Goal: Task Accomplishment & Management: Manage account settings

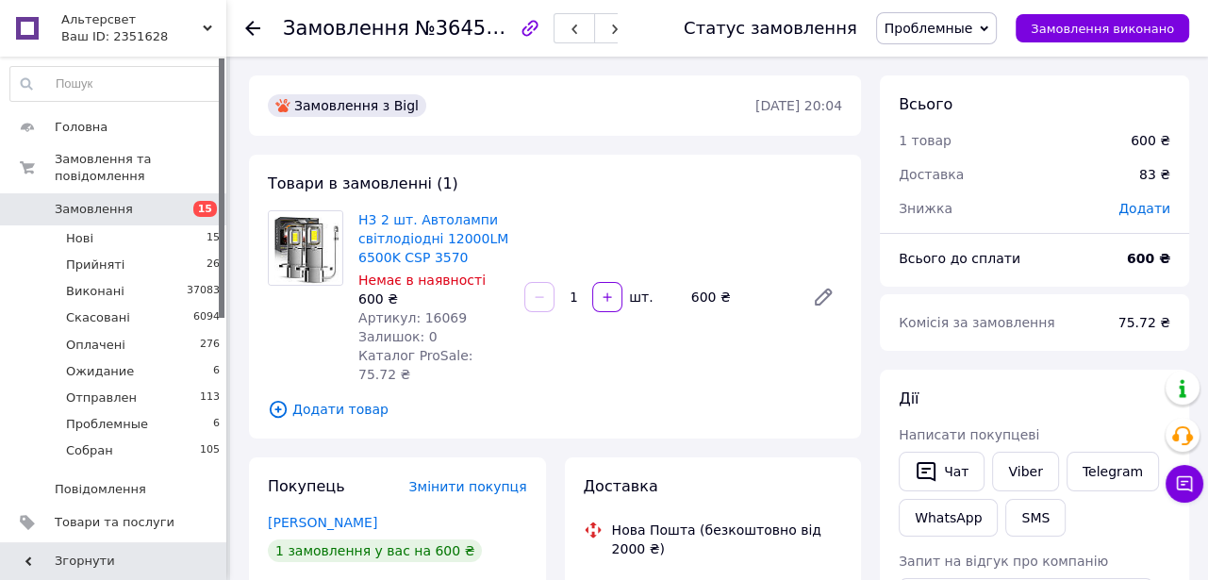
scroll to position [117, 0]
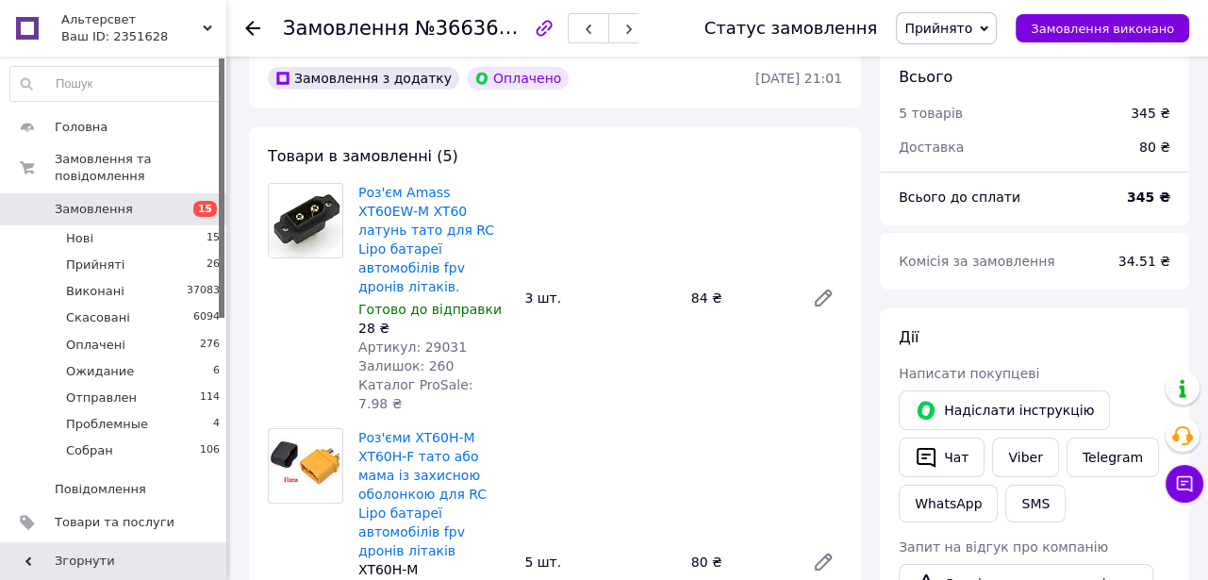
scroll to position [171, 0]
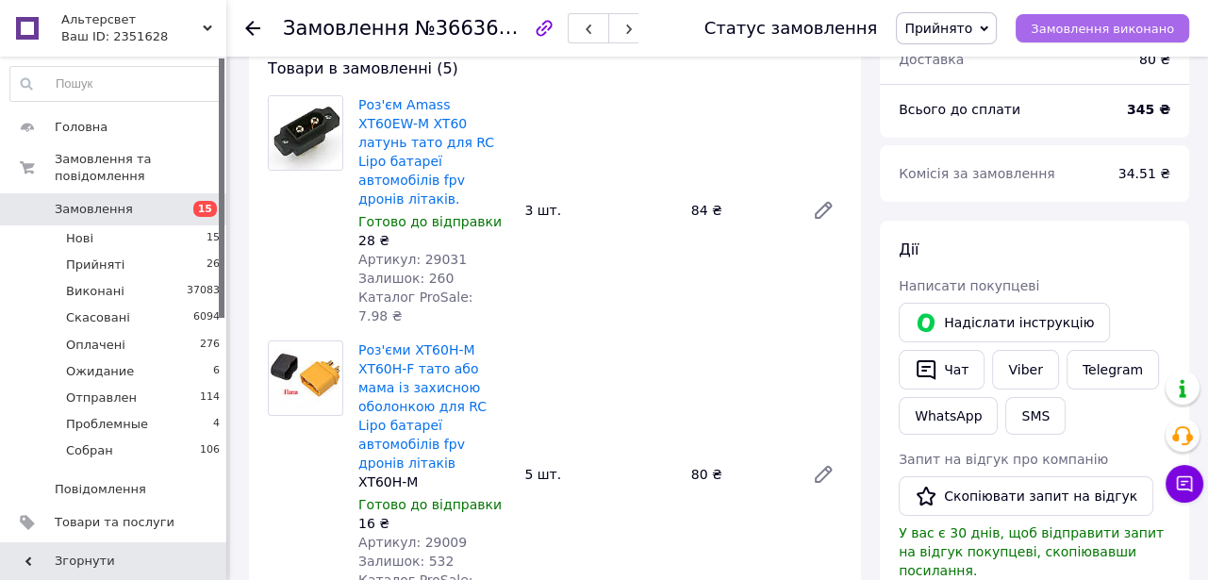
click at [1081, 22] on span "Замовлення виконано" at bounding box center [1102, 29] width 143 height 14
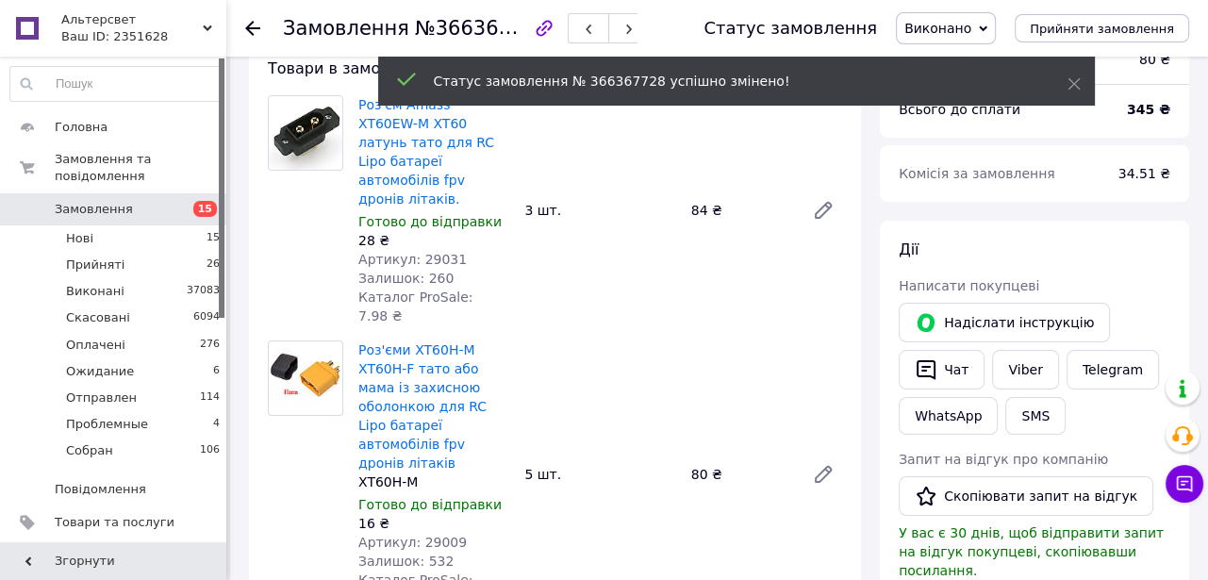
click at [995, 27] on span "Виконано" at bounding box center [946, 28] width 100 height 32
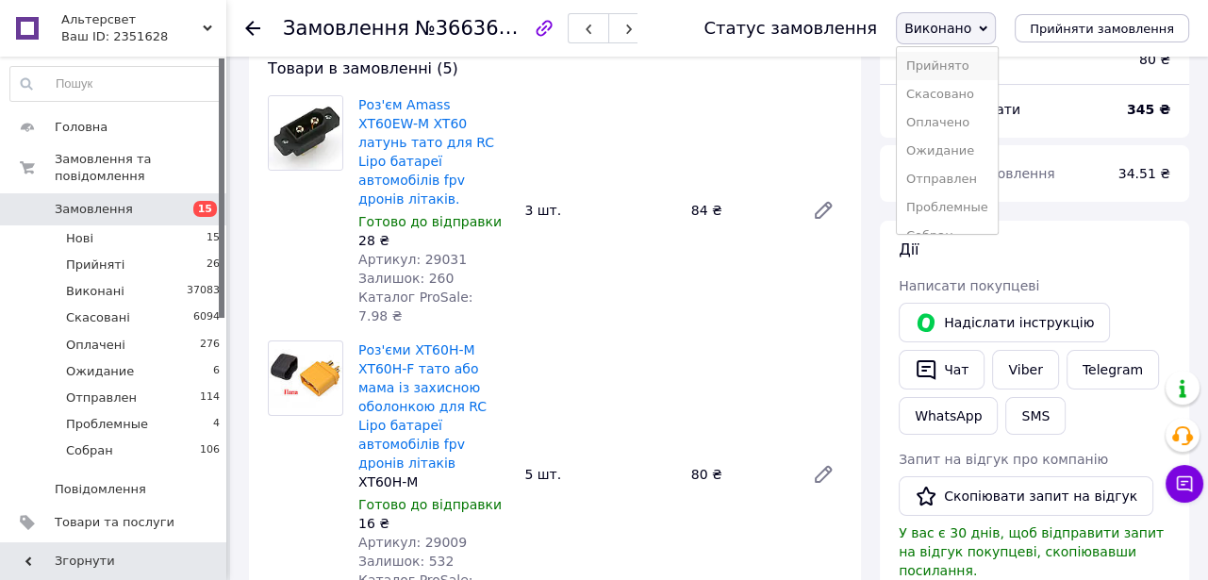
click at [955, 65] on li "Прийнято" at bounding box center [947, 66] width 101 height 28
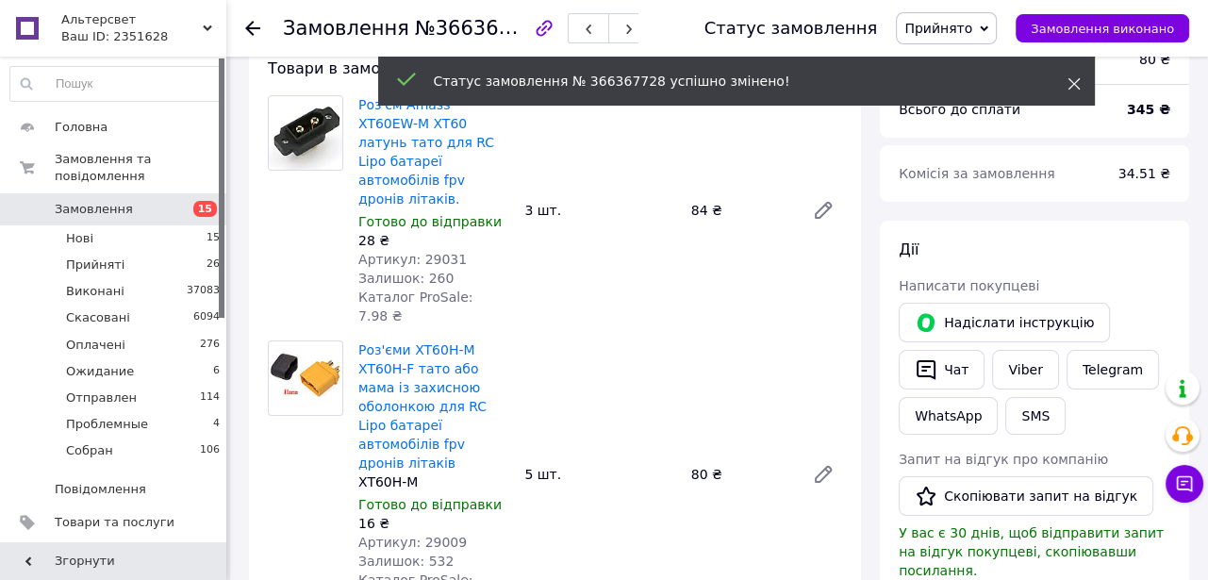
click at [1069, 79] on icon at bounding box center [1074, 83] width 13 height 13
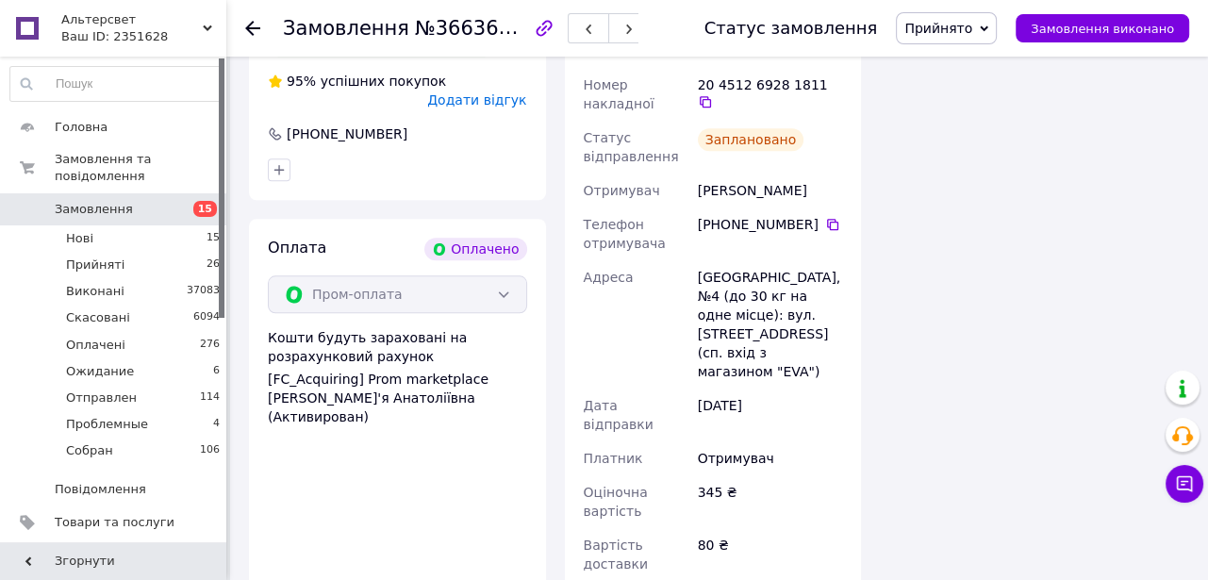
scroll to position [1543, 0]
click at [993, 22] on span "Прийнято" at bounding box center [946, 28] width 101 height 32
click at [936, 208] on li "Собран" at bounding box center [947, 215] width 101 height 28
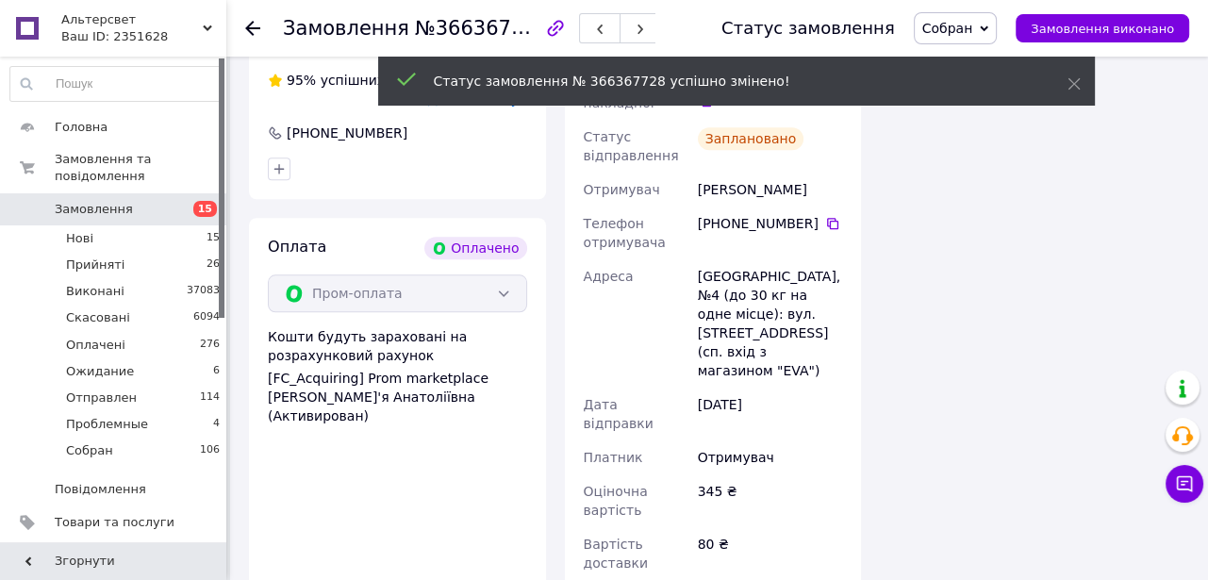
scroll to position [25, 0]
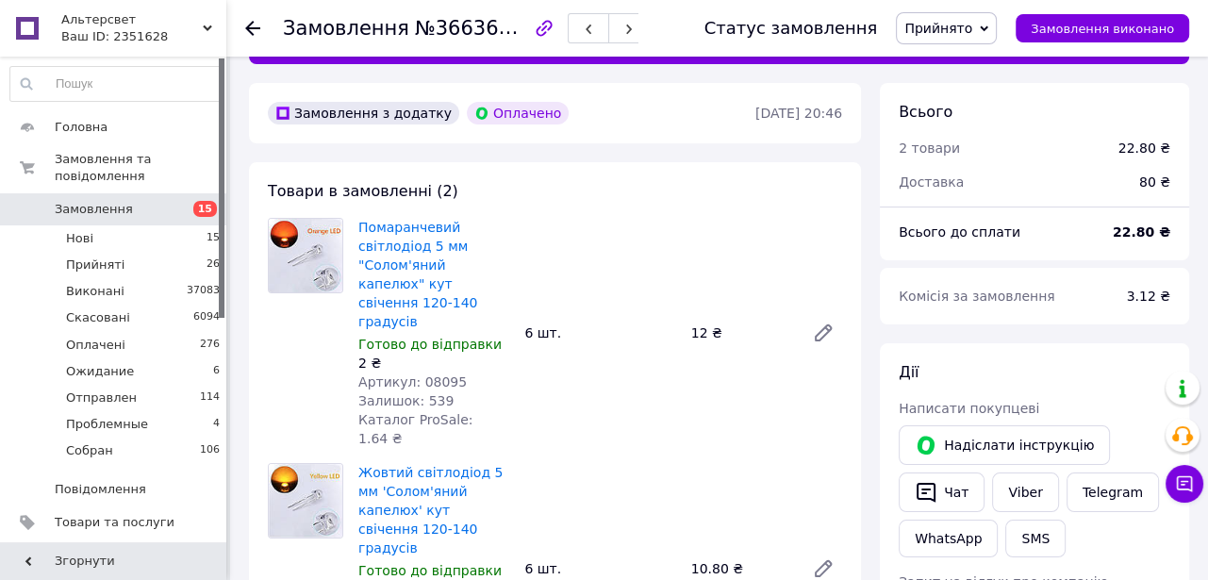
scroll to position [85, 0]
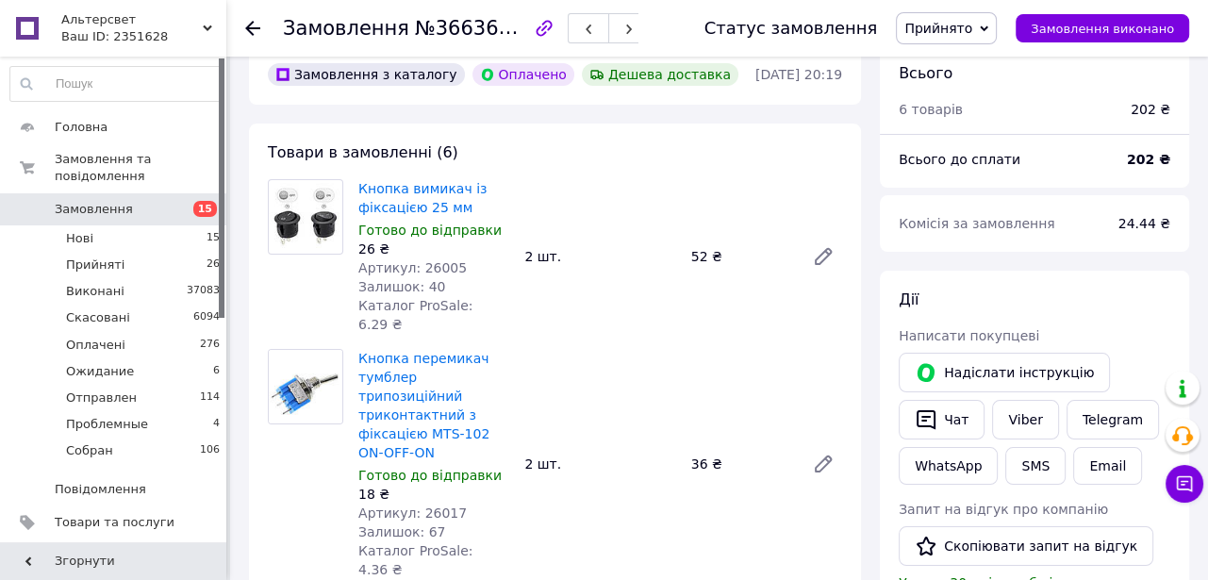
scroll to position [85, 0]
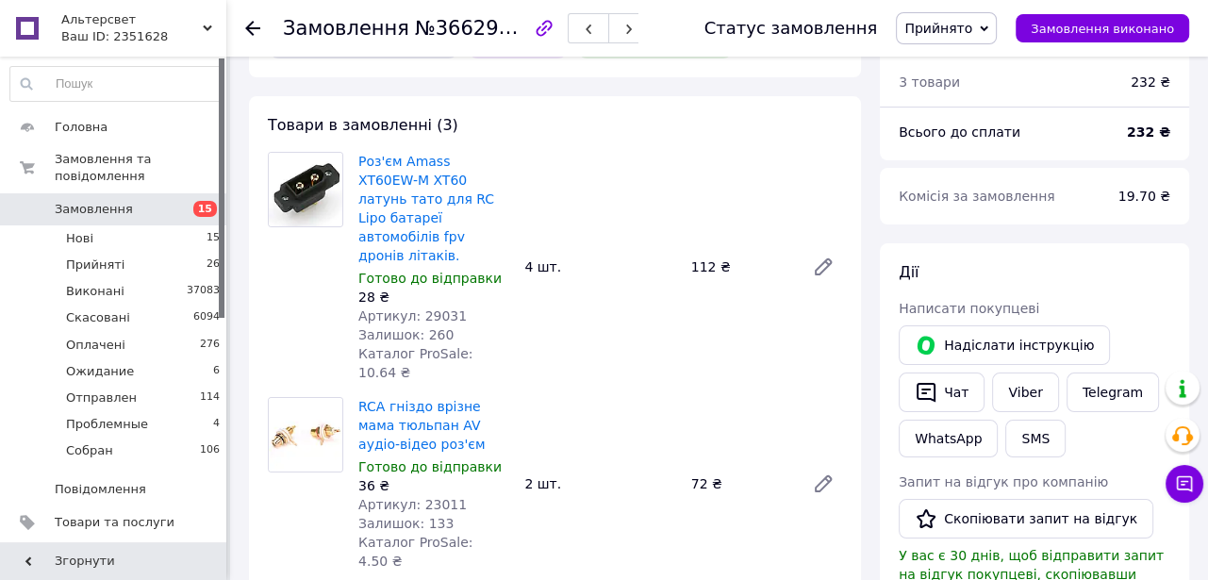
scroll to position [85, 0]
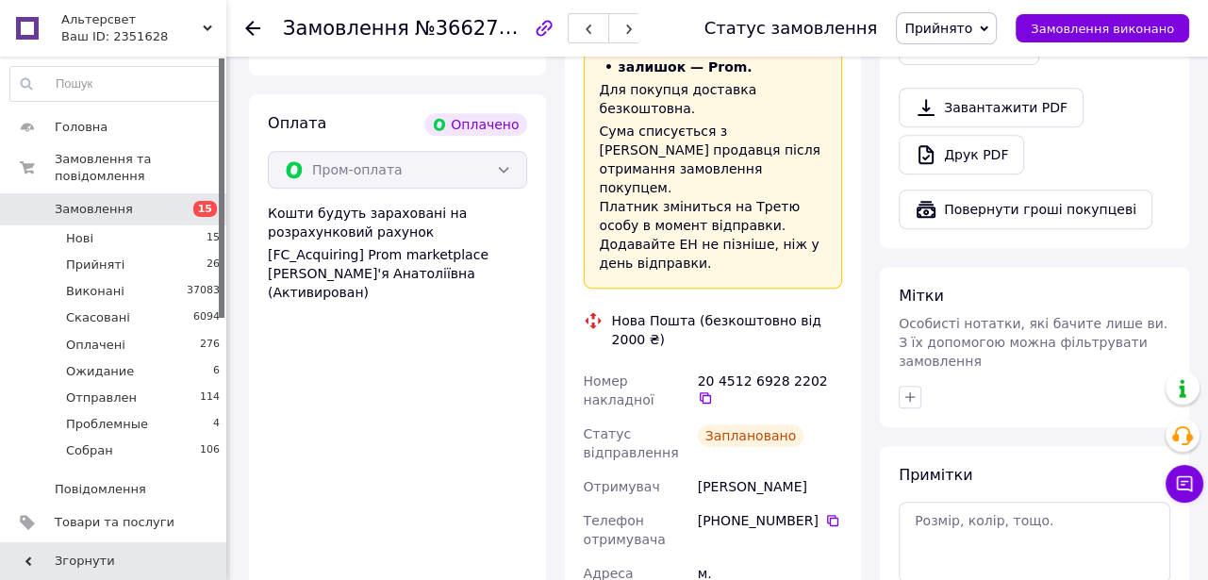
scroll to position [686, 0]
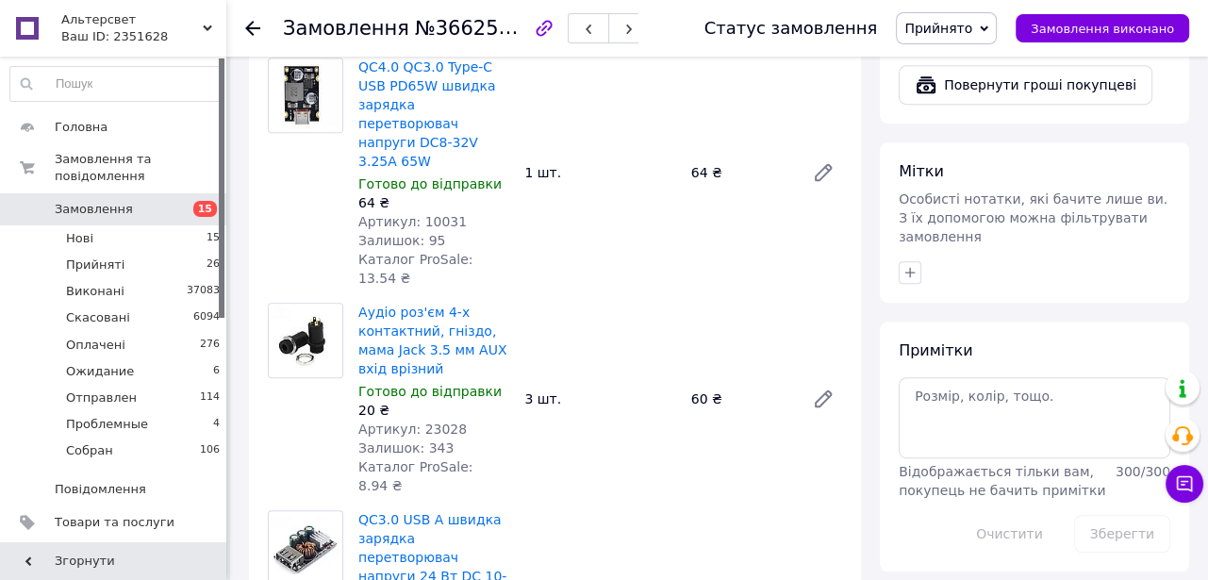
scroll to position [686, 0]
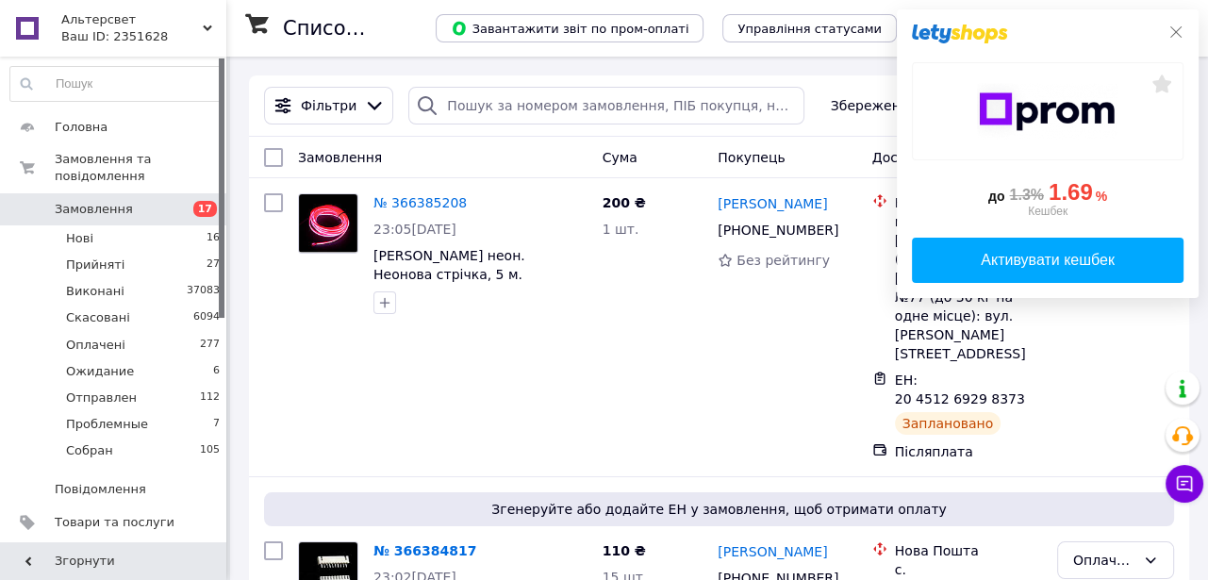
click at [1176, 25] on icon at bounding box center [1175, 32] width 15 height 15
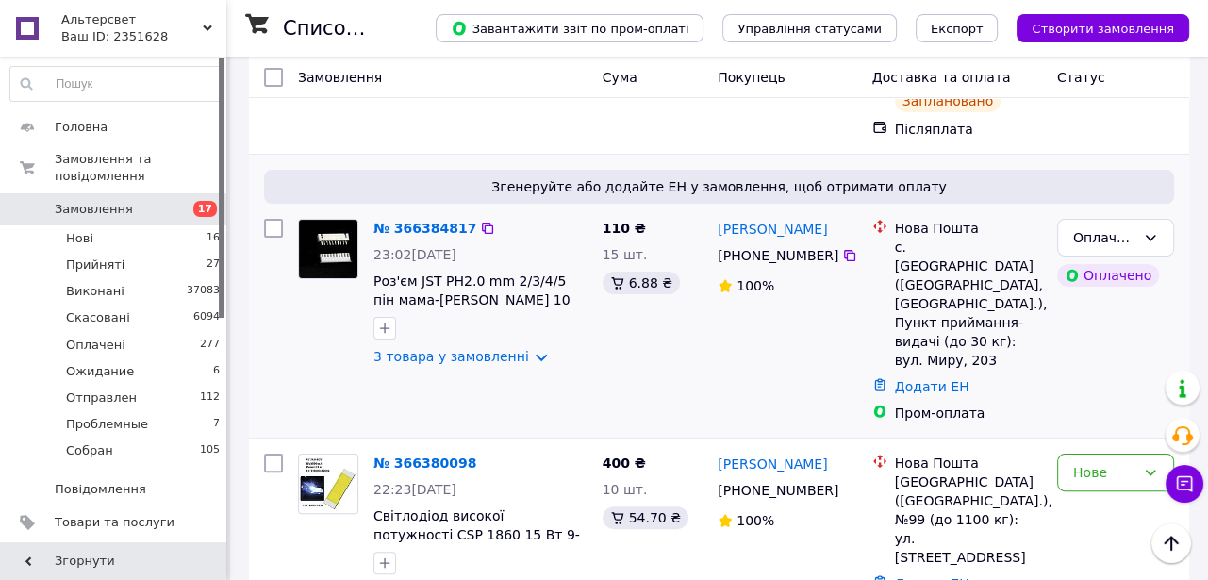
scroll to position [428, 0]
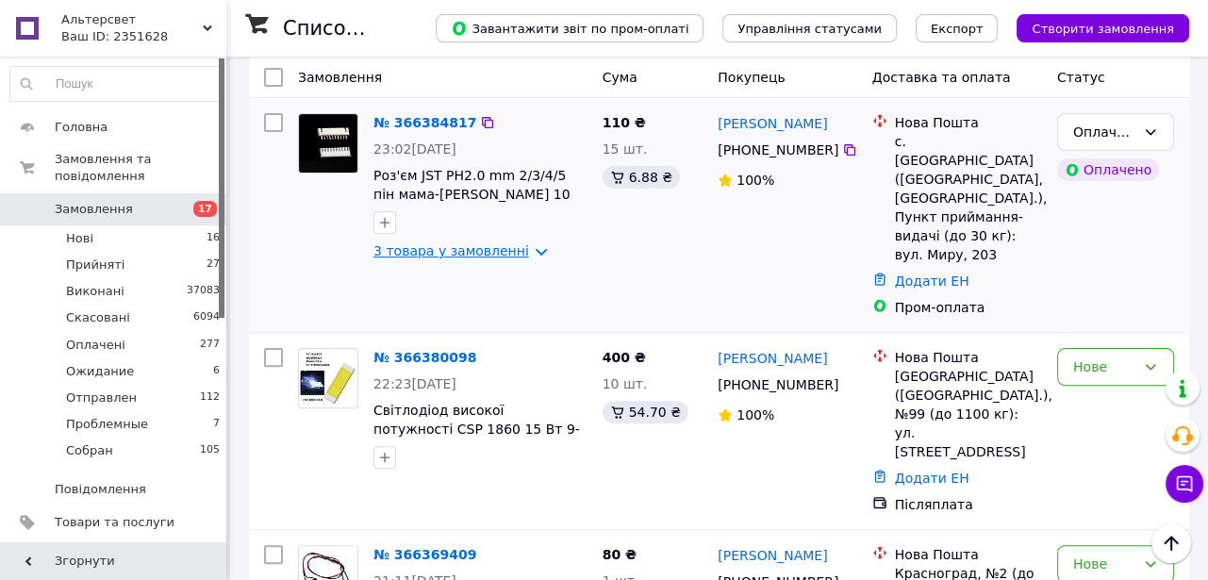
click at [505, 258] on link "3 товара у замовленні" at bounding box center [451, 250] width 156 height 15
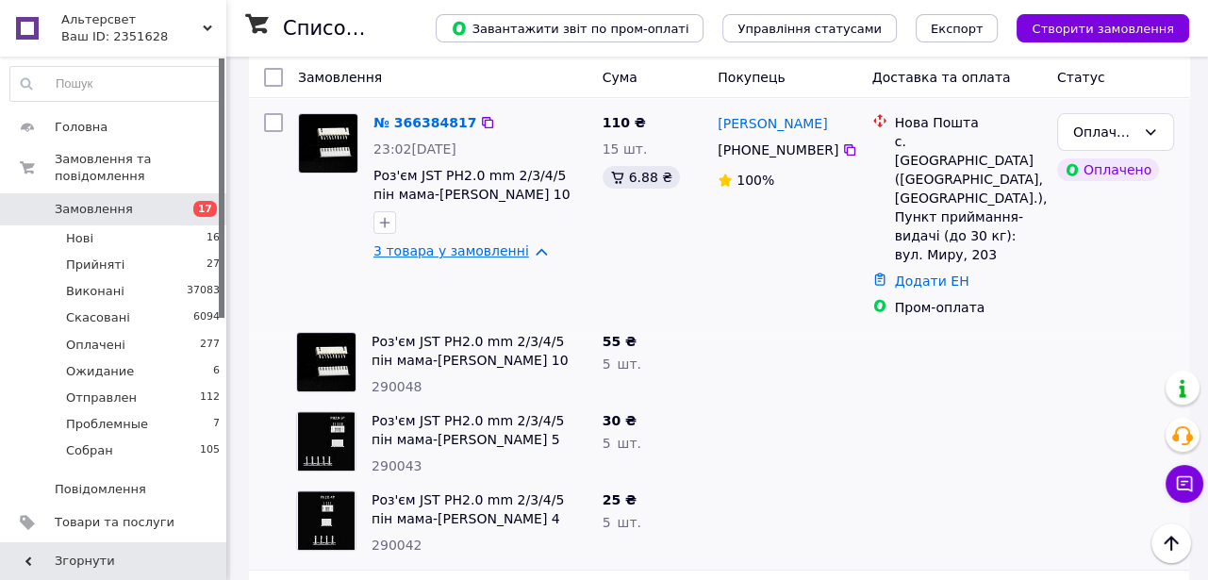
click at [506, 258] on link "3 товара у замовленні" at bounding box center [451, 250] width 156 height 15
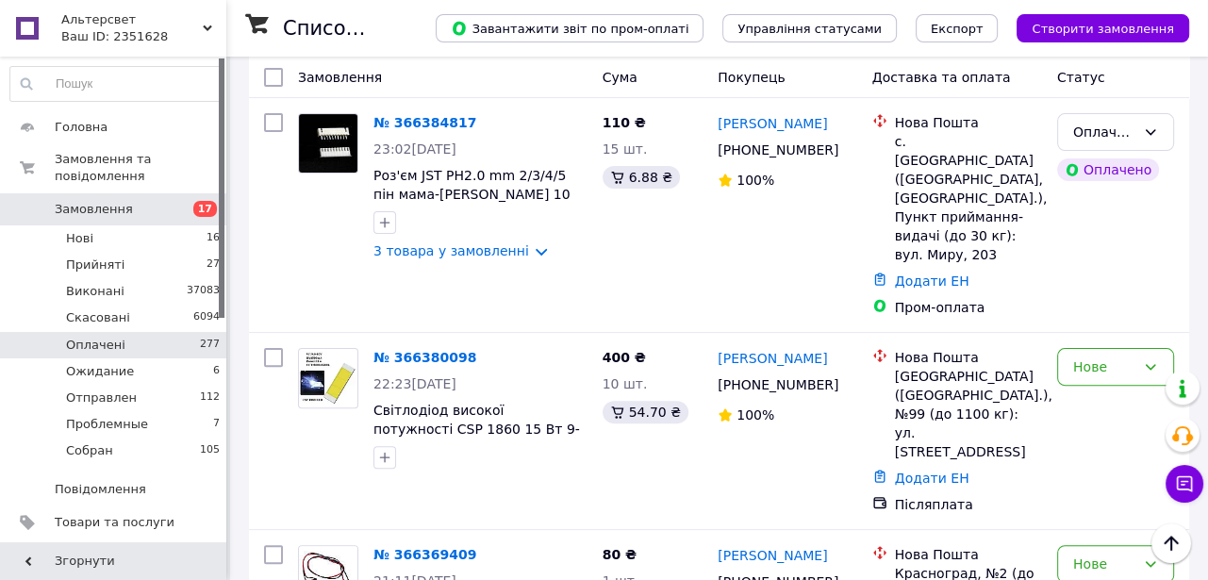
click at [99, 337] on span "Оплачені" at bounding box center [95, 345] width 59 height 17
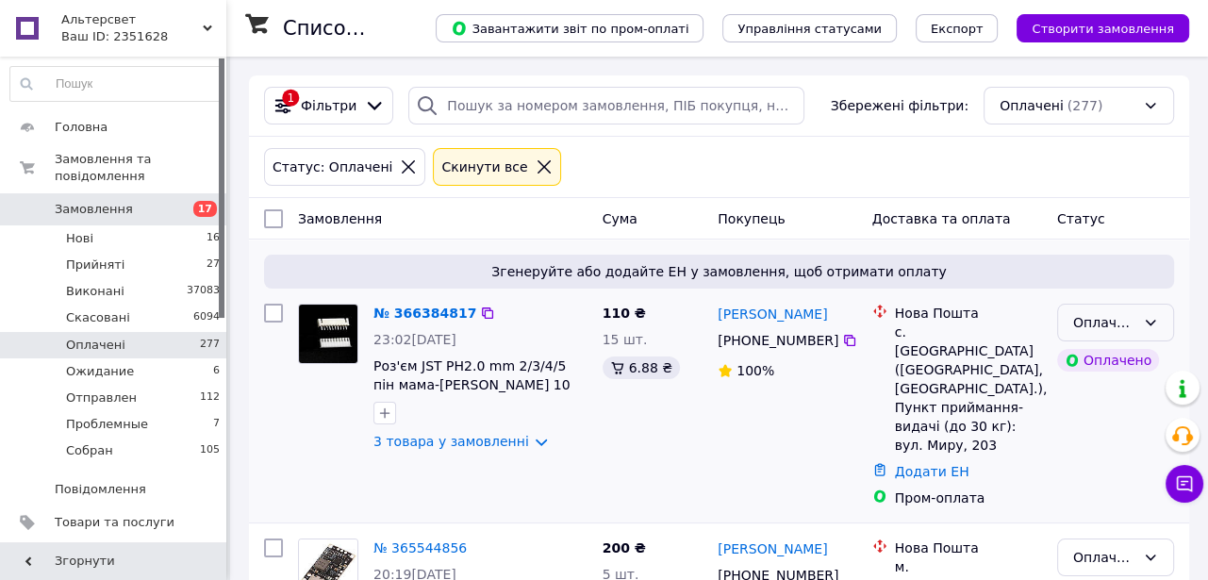
click at [1150, 321] on div "Оплачено" at bounding box center [1115, 323] width 117 height 38
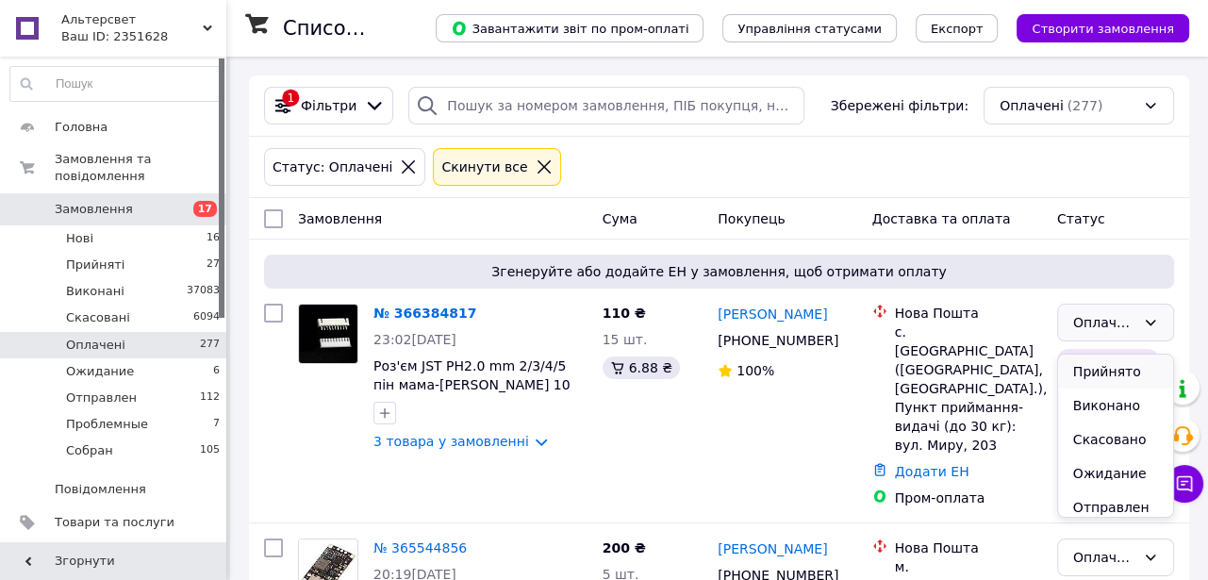
click at [1100, 365] on li "Прийнято" at bounding box center [1115, 372] width 115 height 34
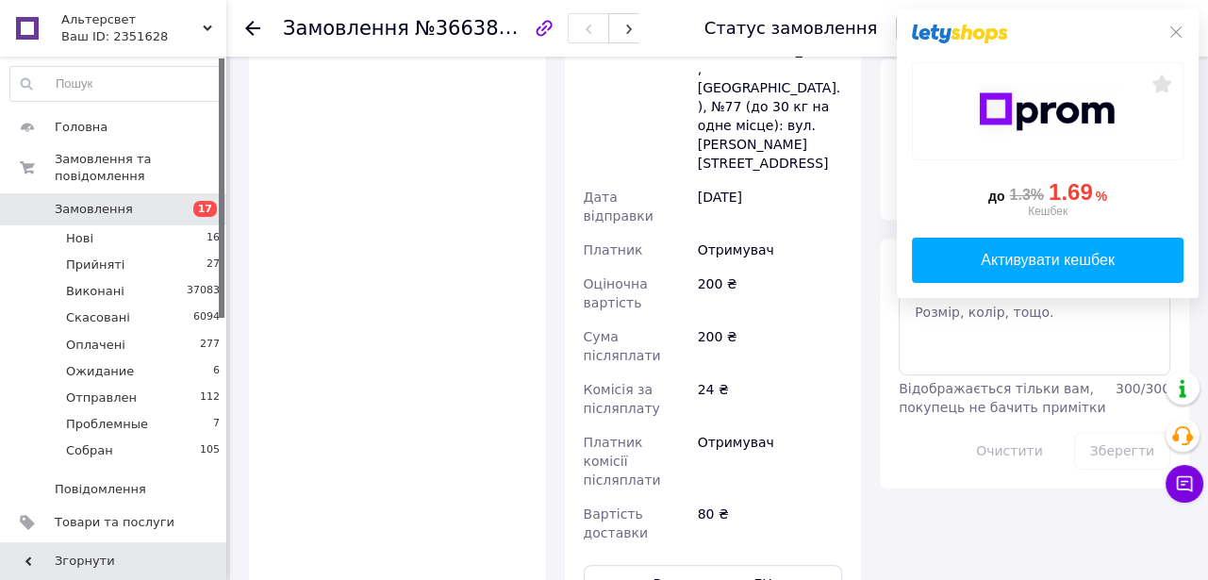
scroll to position [771, 0]
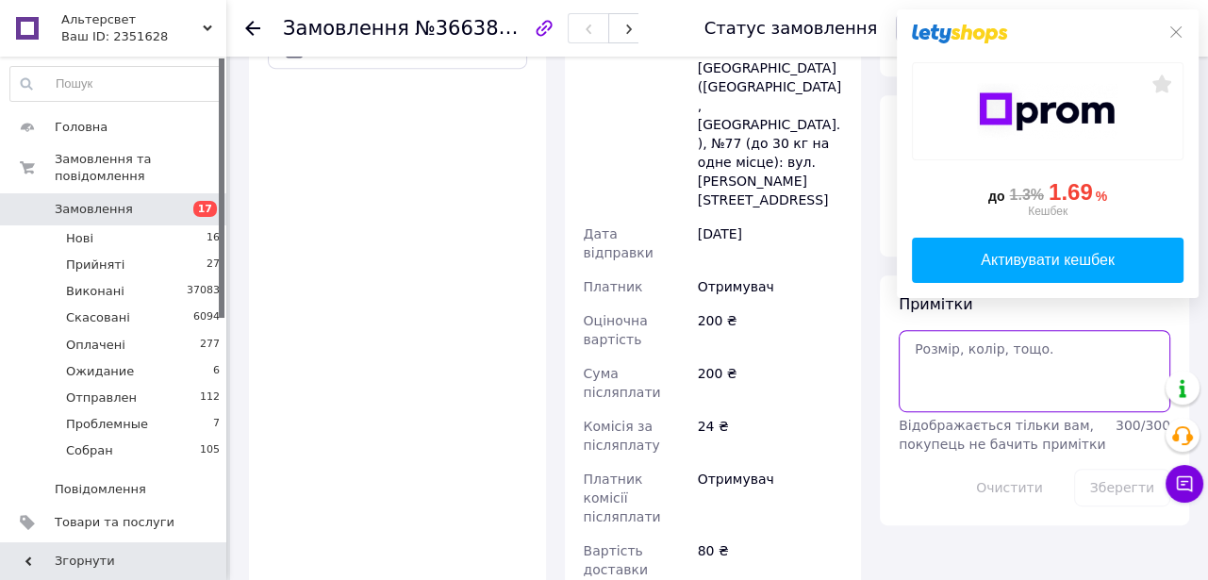
click at [931, 383] on textarea at bounding box center [1035, 370] width 272 height 81
type textarea "Блок на батарейках"
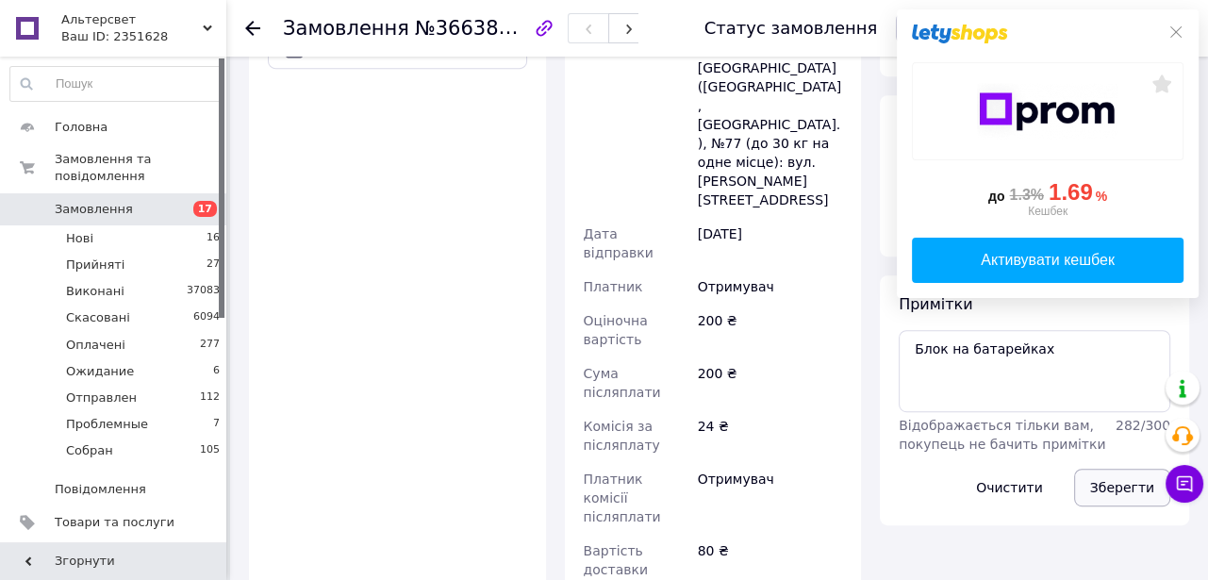
click at [1113, 506] on button "Зберегти" at bounding box center [1122, 488] width 96 height 38
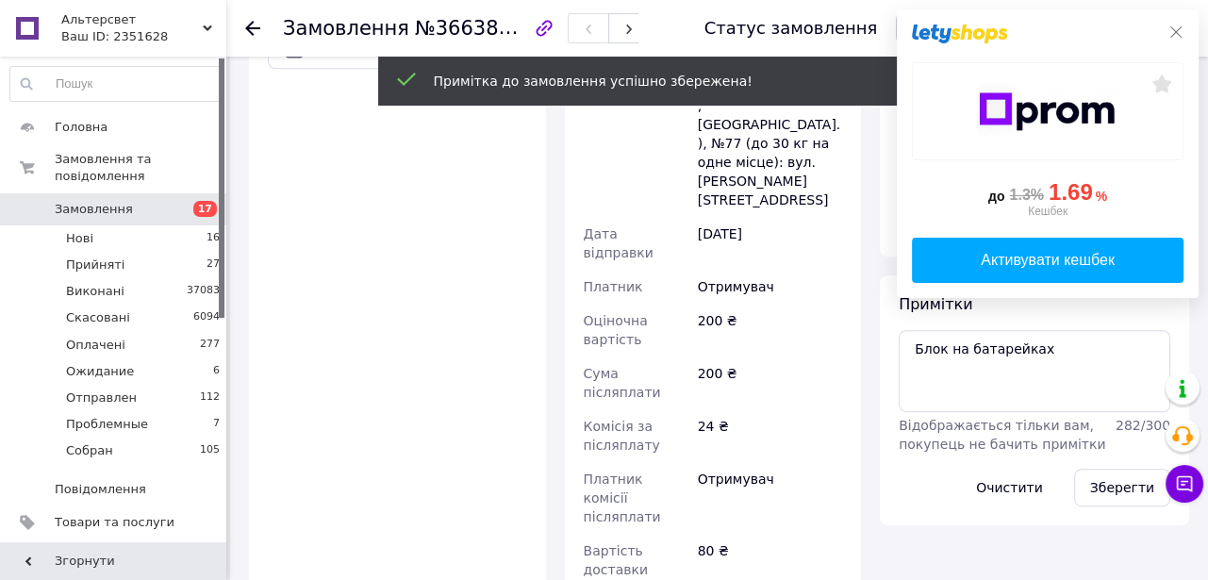
click at [1173, 29] on icon at bounding box center [1175, 31] width 11 height 11
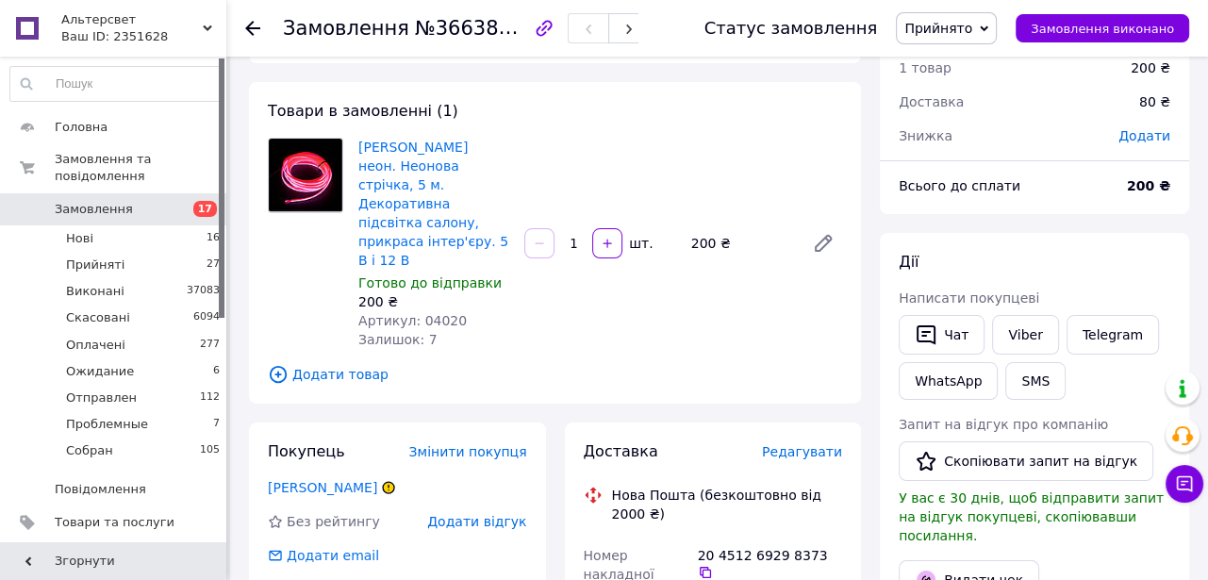
scroll to position [0, 0]
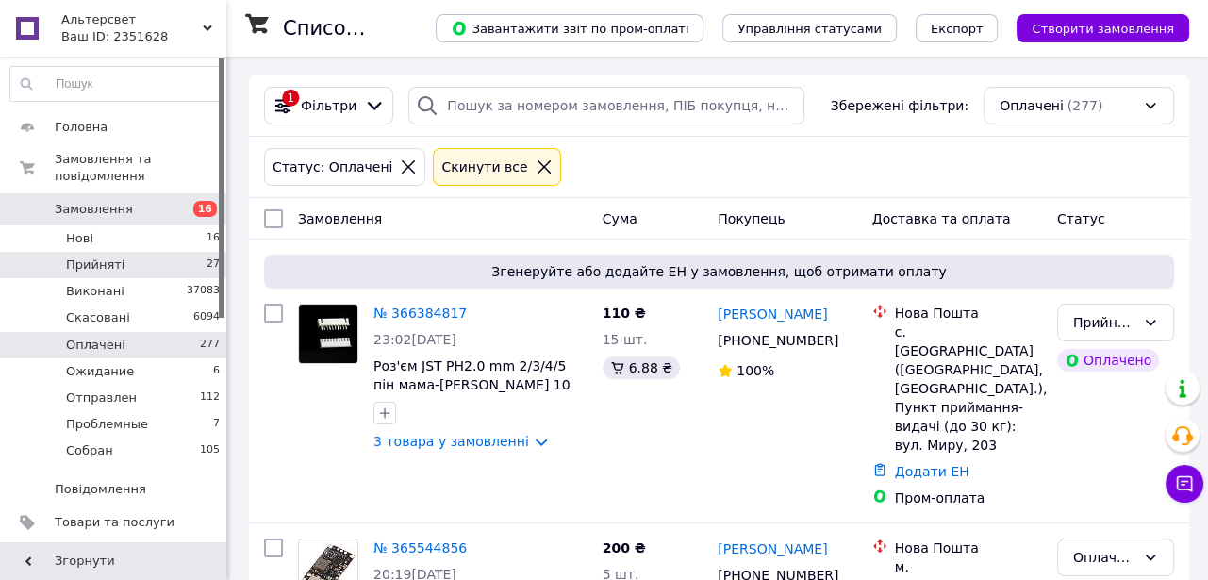
click at [78, 257] on span "Прийняті" at bounding box center [95, 265] width 58 height 17
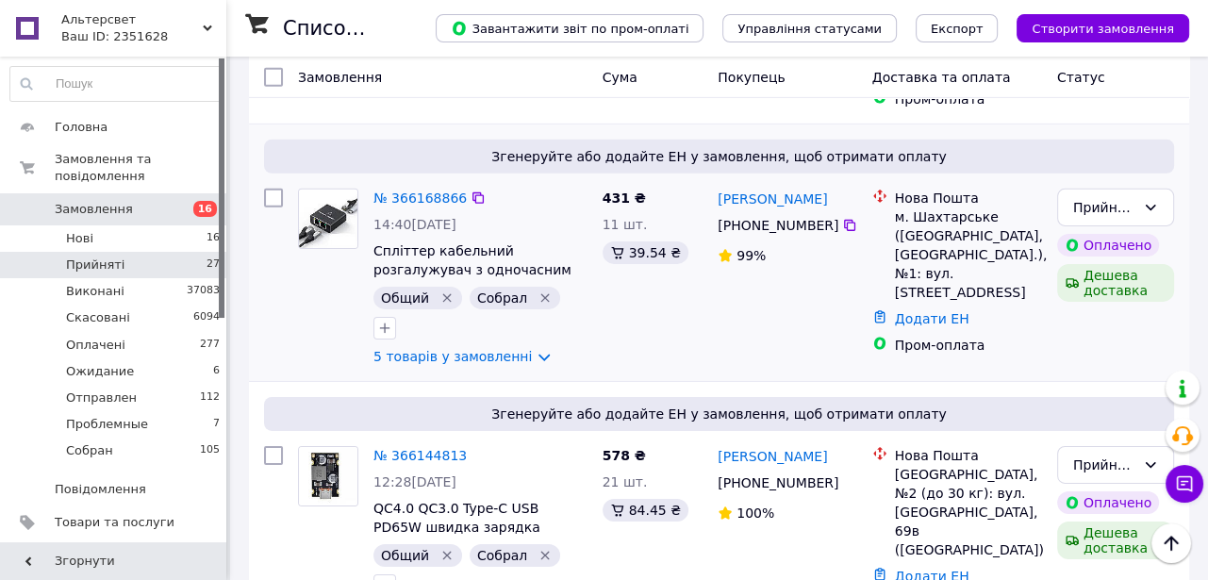
scroll to position [5487, 0]
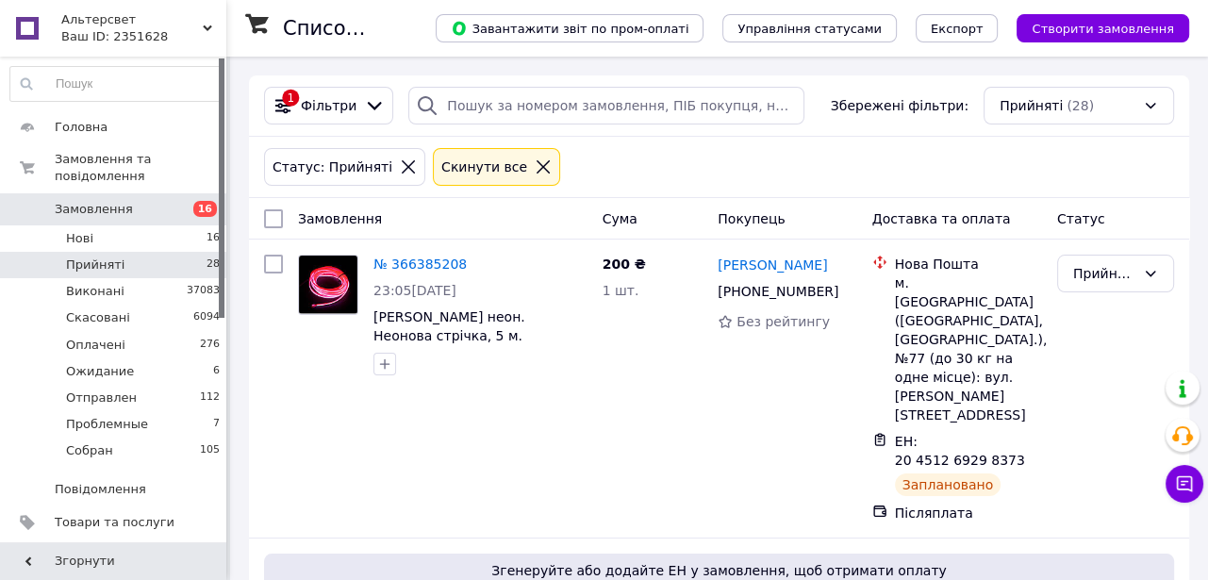
click at [87, 257] on span "Прийняті" at bounding box center [95, 265] width 58 height 17
click at [78, 230] on span "Нові" at bounding box center [79, 238] width 27 height 17
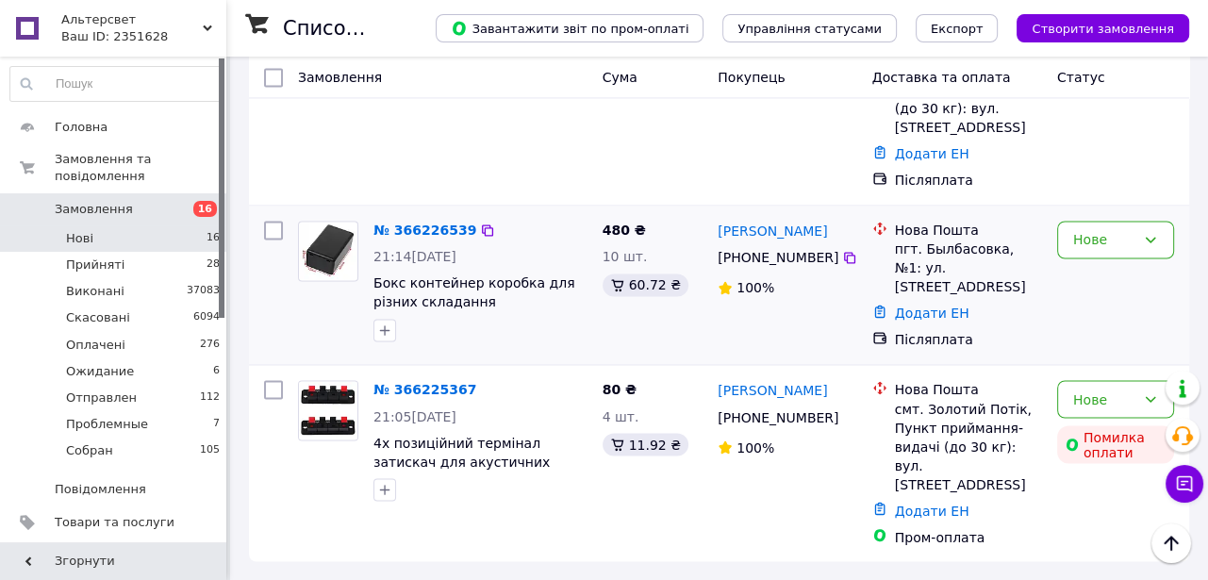
scroll to position [2821, 0]
click at [108, 257] on span "Прийняті" at bounding box center [95, 265] width 58 height 17
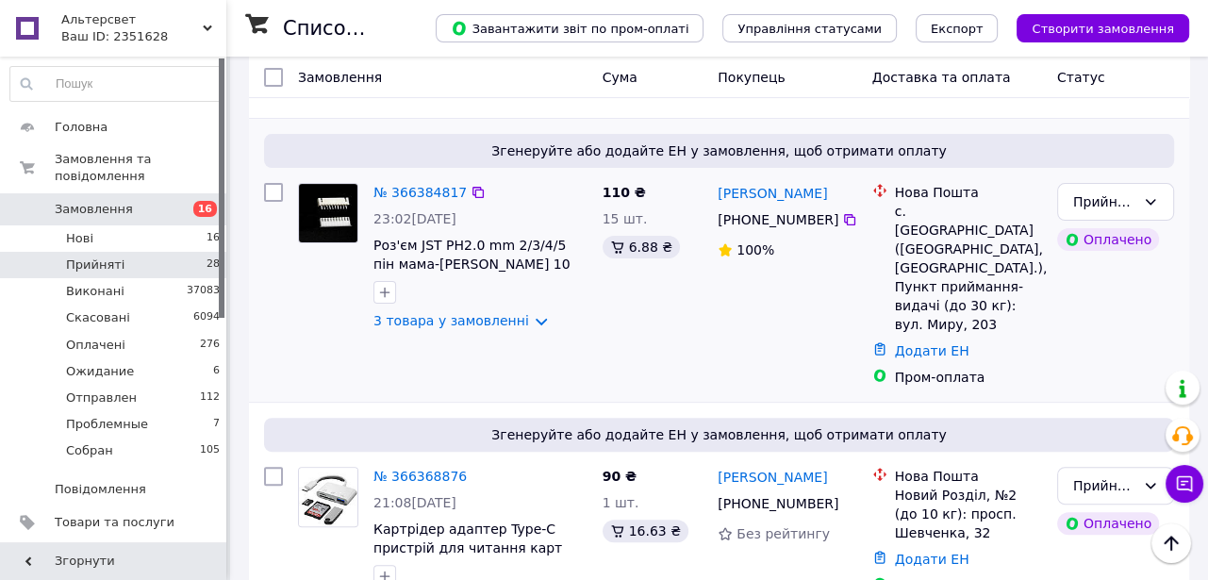
scroll to position [428, 0]
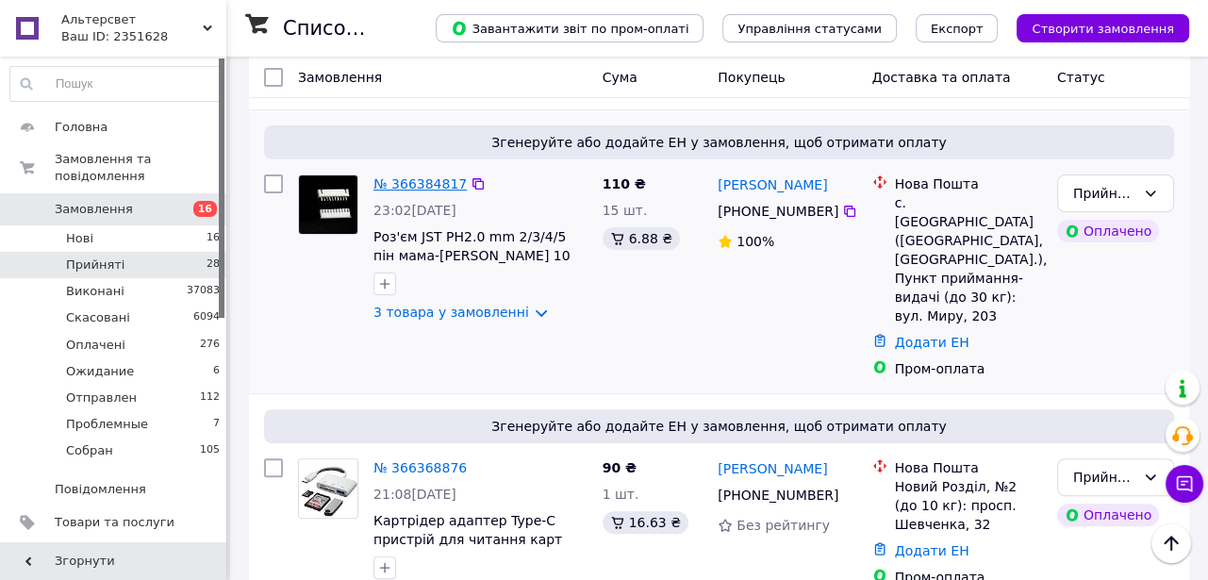
drag, startPoint x: 434, startPoint y: 197, endPoint x: 423, endPoint y: 194, distance: 10.8
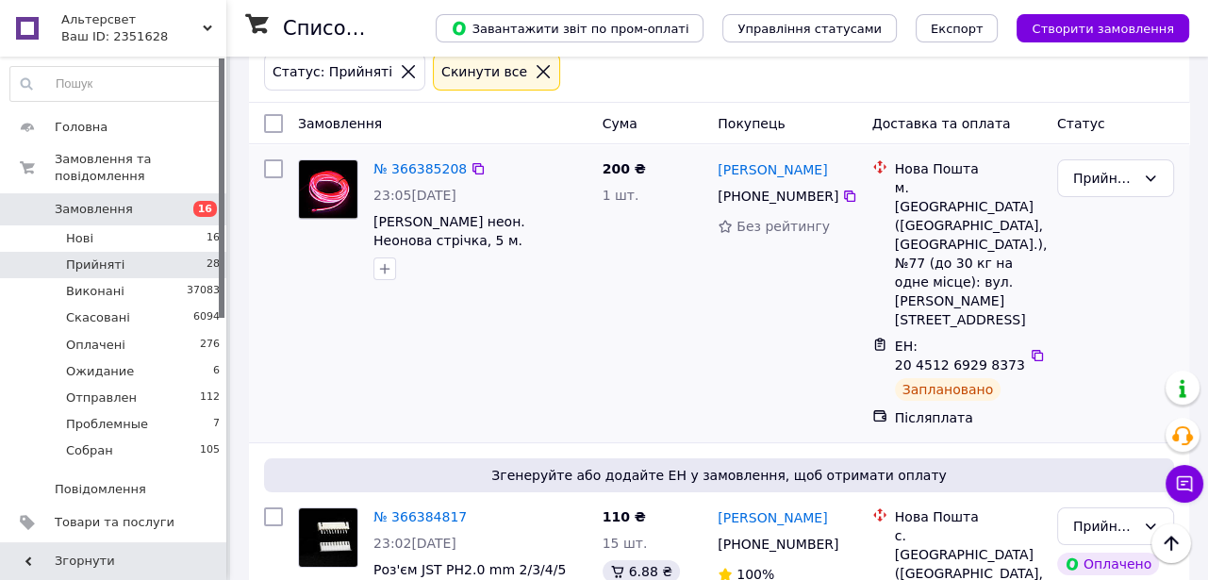
scroll to position [85, 0]
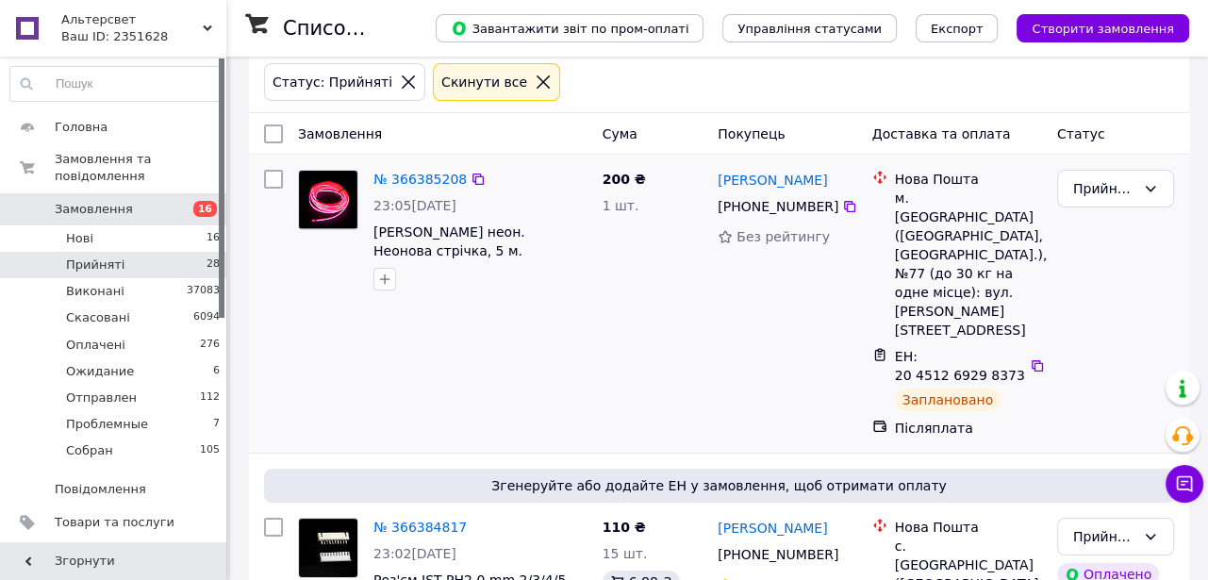
drag, startPoint x: 398, startPoint y: 175, endPoint x: 354, endPoint y: 174, distance: 44.4
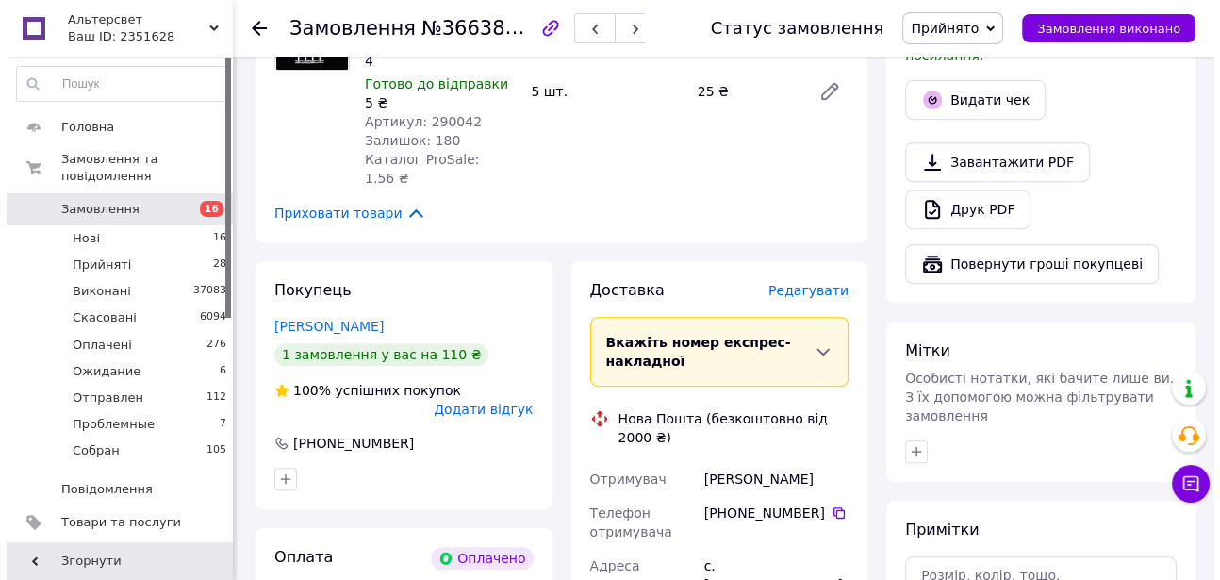
scroll to position [857, 0]
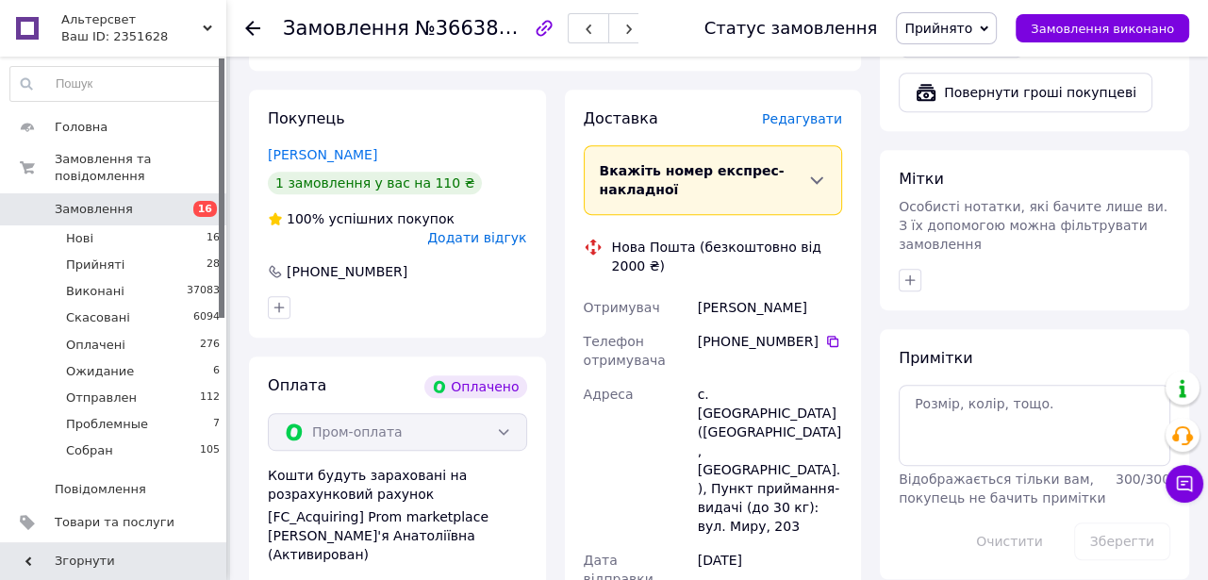
click at [795, 126] on span "Редагувати" at bounding box center [802, 118] width 80 height 15
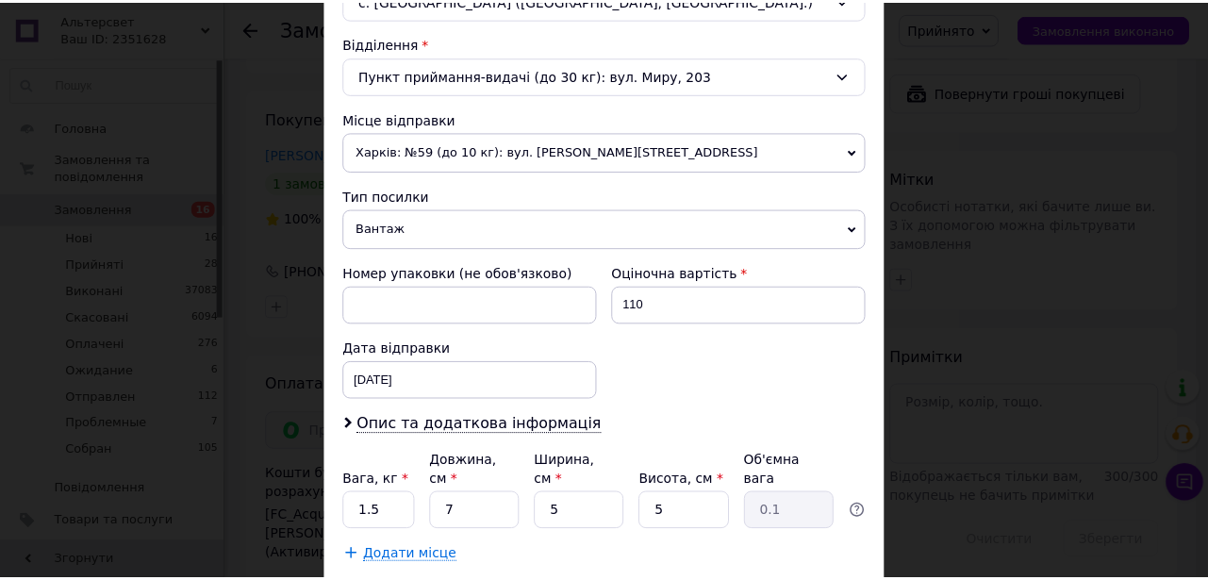
scroll to position [739, 0]
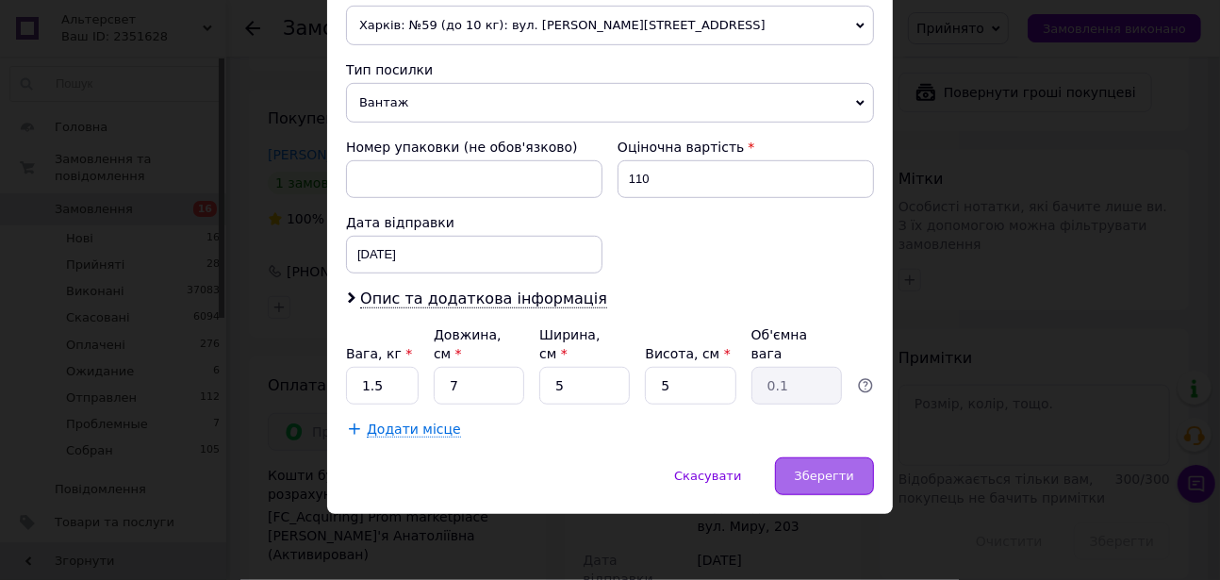
click at [835, 474] on span "Зберегти" at bounding box center [824, 476] width 59 height 14
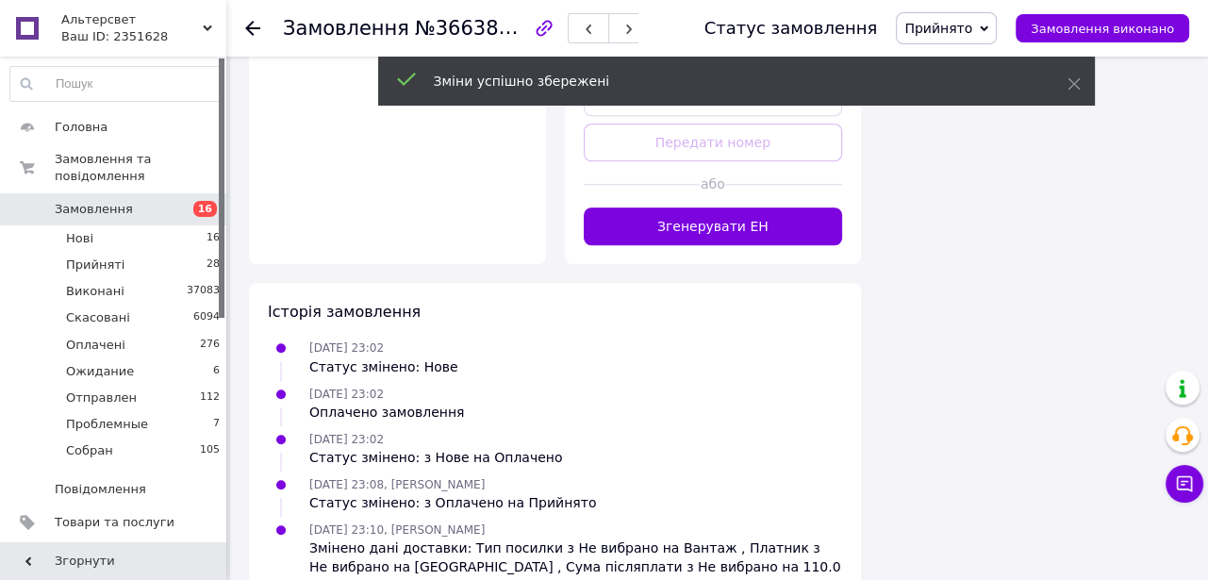
scroll to position [1543, 0]
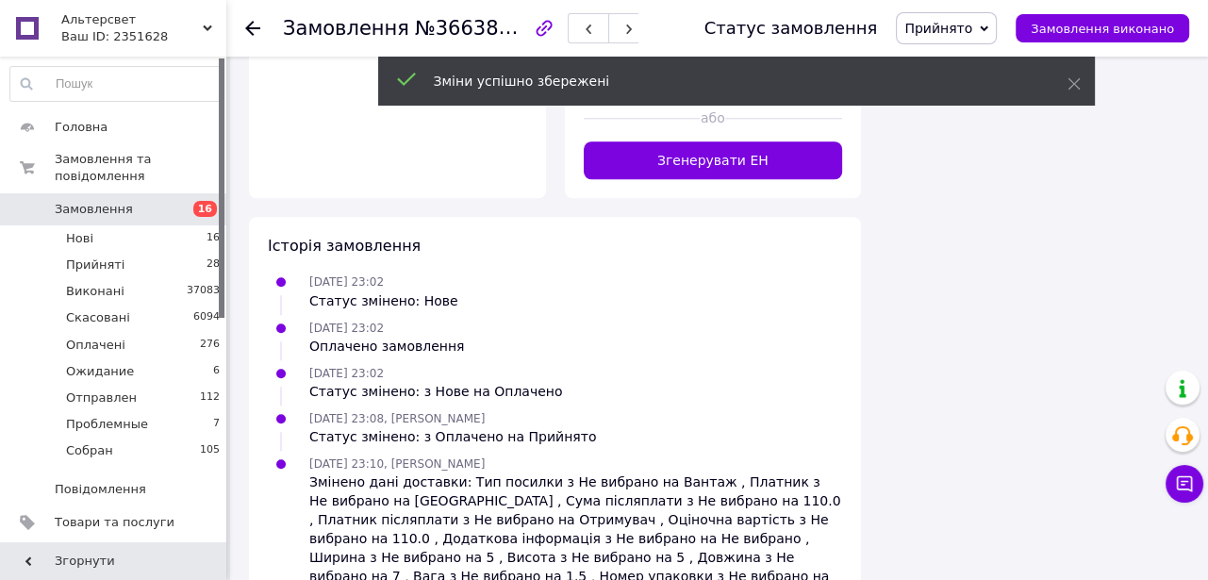
click at [667, 179] on button "Згенерувати ЕН" at bounding box center [713, 160] width 259 height 38
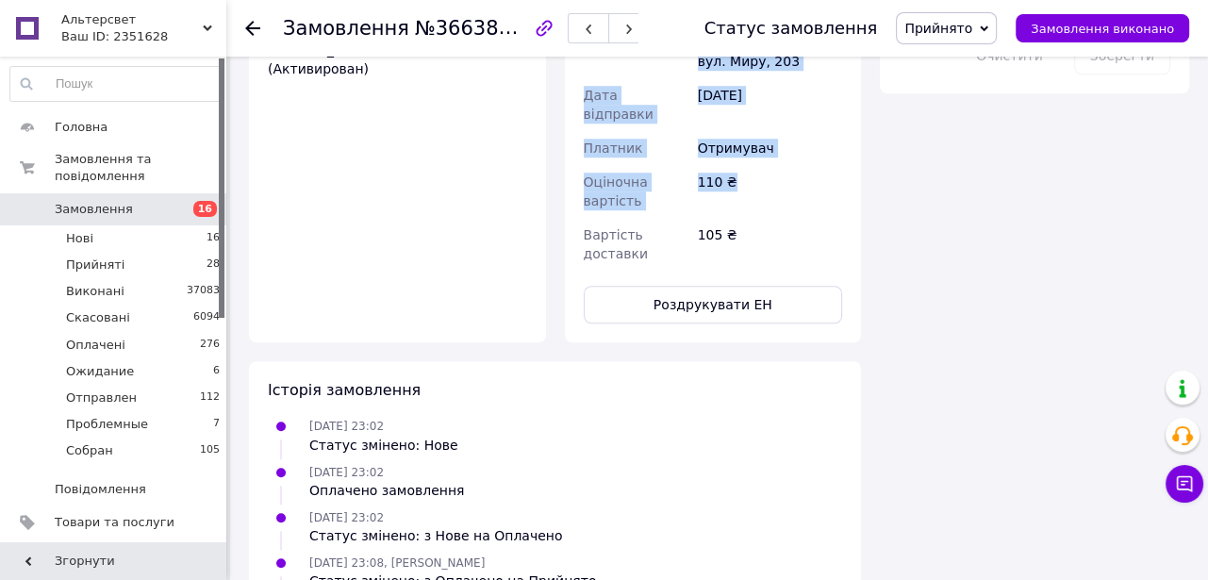
scroll to position [1457, 0]
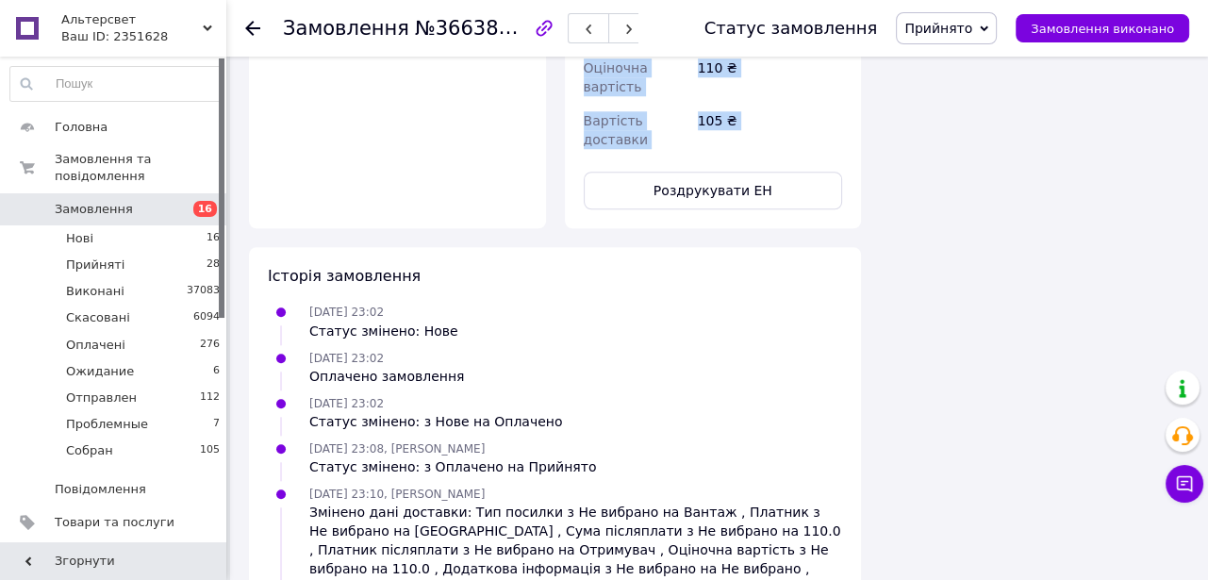
drag, startPoint x: 610, startPoint y: 157, endPoint x: 771, endPoint y: 243, distance: 182.7
copy div "Нова Пошта (безкоштовно від 2000 ₴) Номер накладної 20 4512 6929 9279   Статус …"
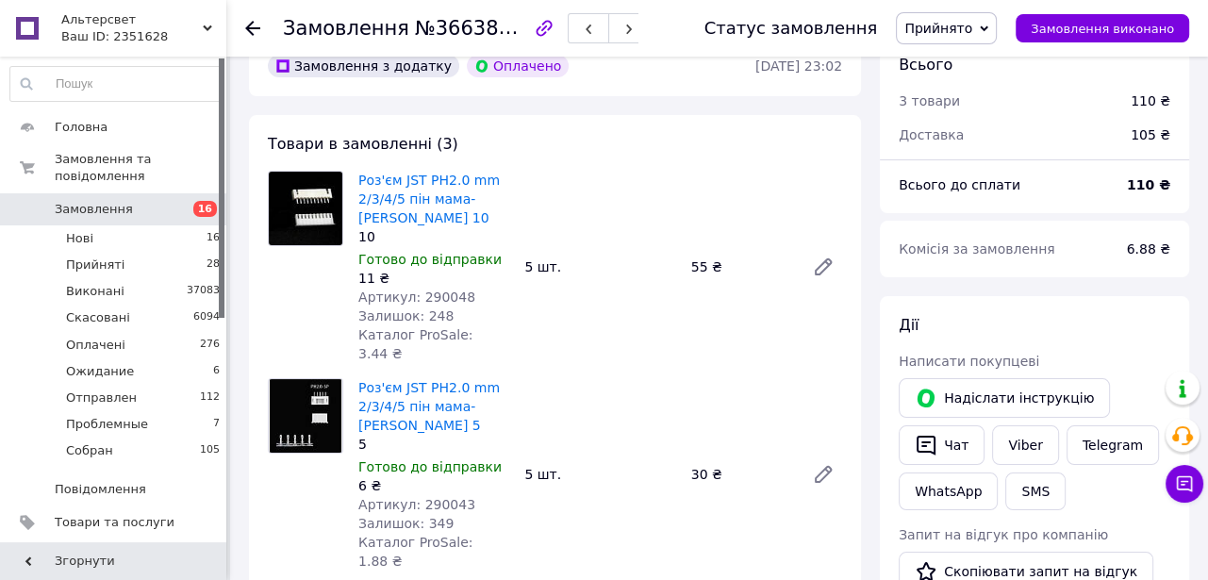
scroll to position [85, 0]
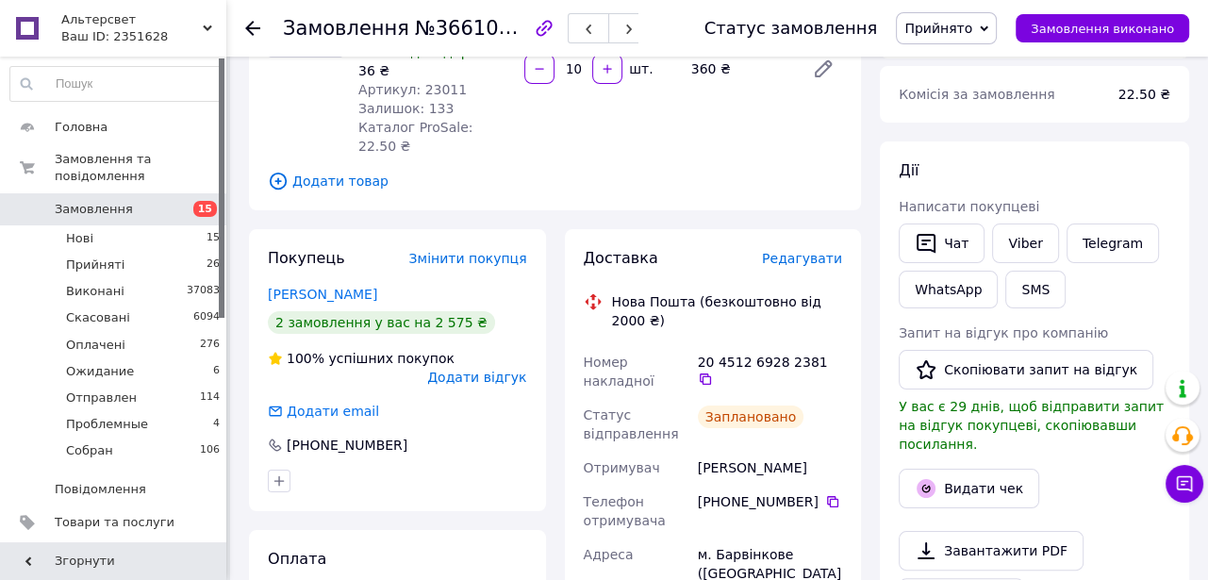
scroll to position [257, 0]
